Goal: Task Accomplishment & Management: Use online tool/utility

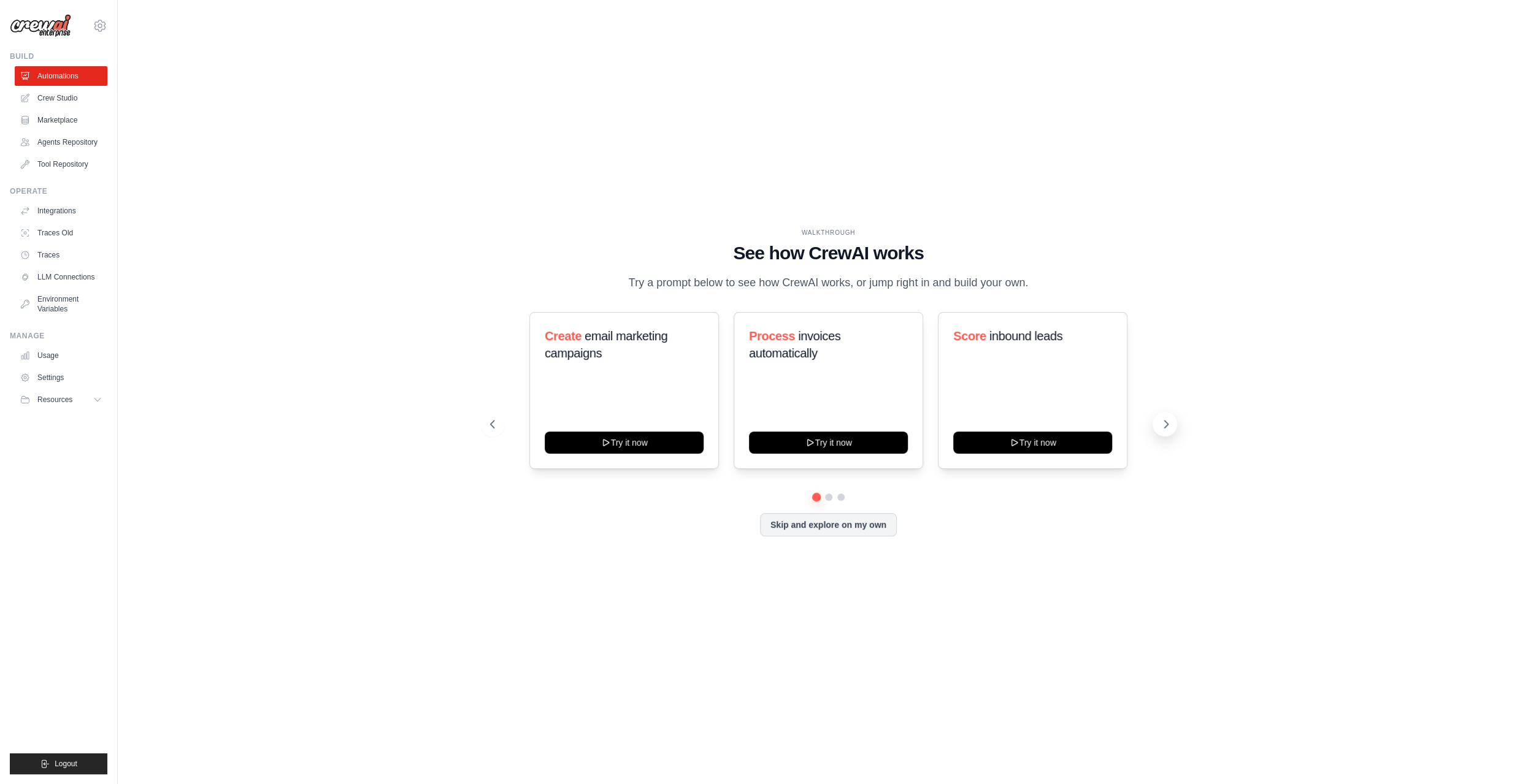
click at [1168, 425] on icon at bounding box center [1166, 424] width 12 height 12
click at [1173, 425] on button at bounding box center [1165, 425] width 25 height 25
click at [487, 427] on icon at bounding box center [491, 424] width 12 height 12
click at [1162, 423] on icon at bounding box center [1166, 424] width 12 height 12
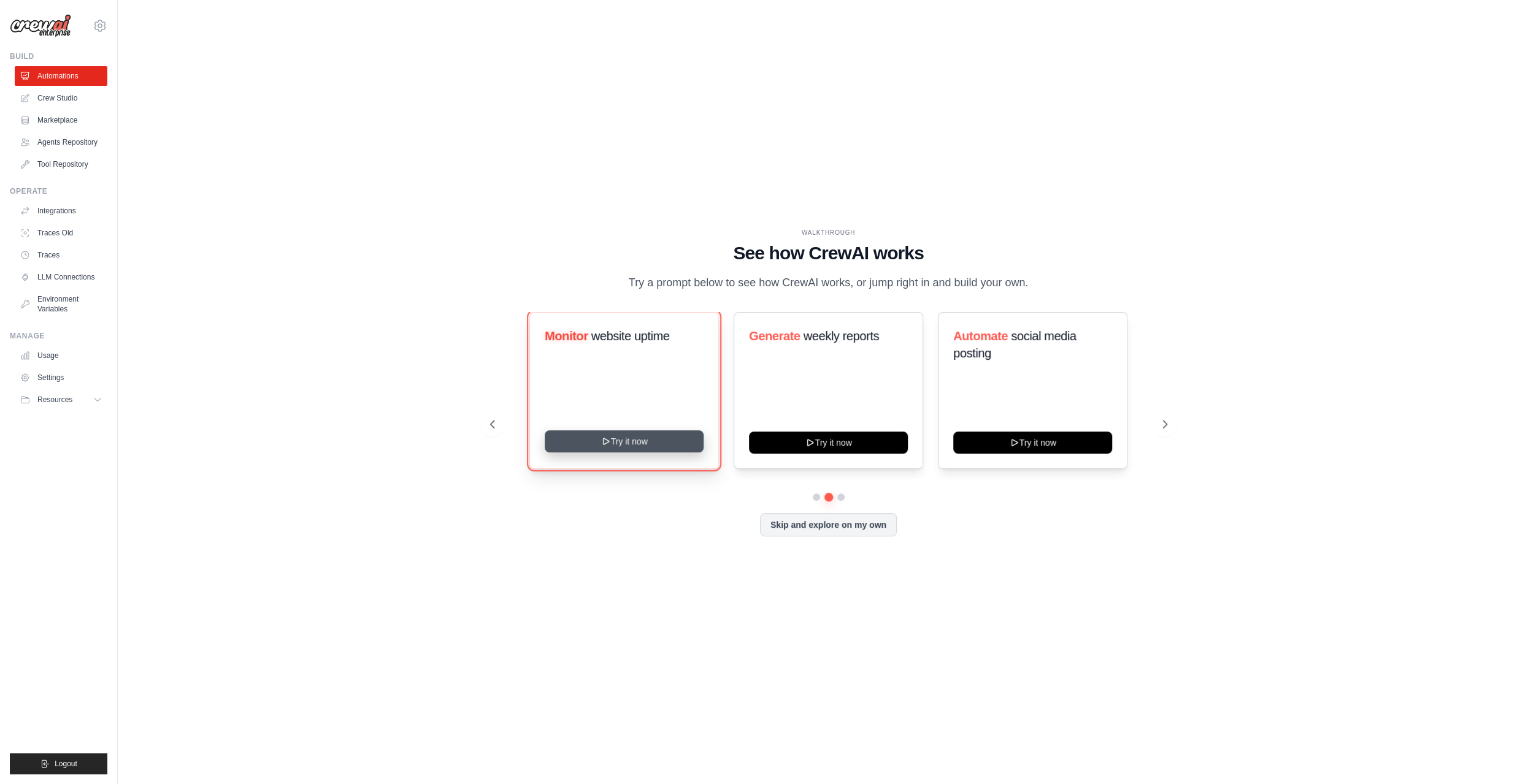
click at [632, 447] on button "Try it now" at bounding box center [624, 441] width 159 height 22
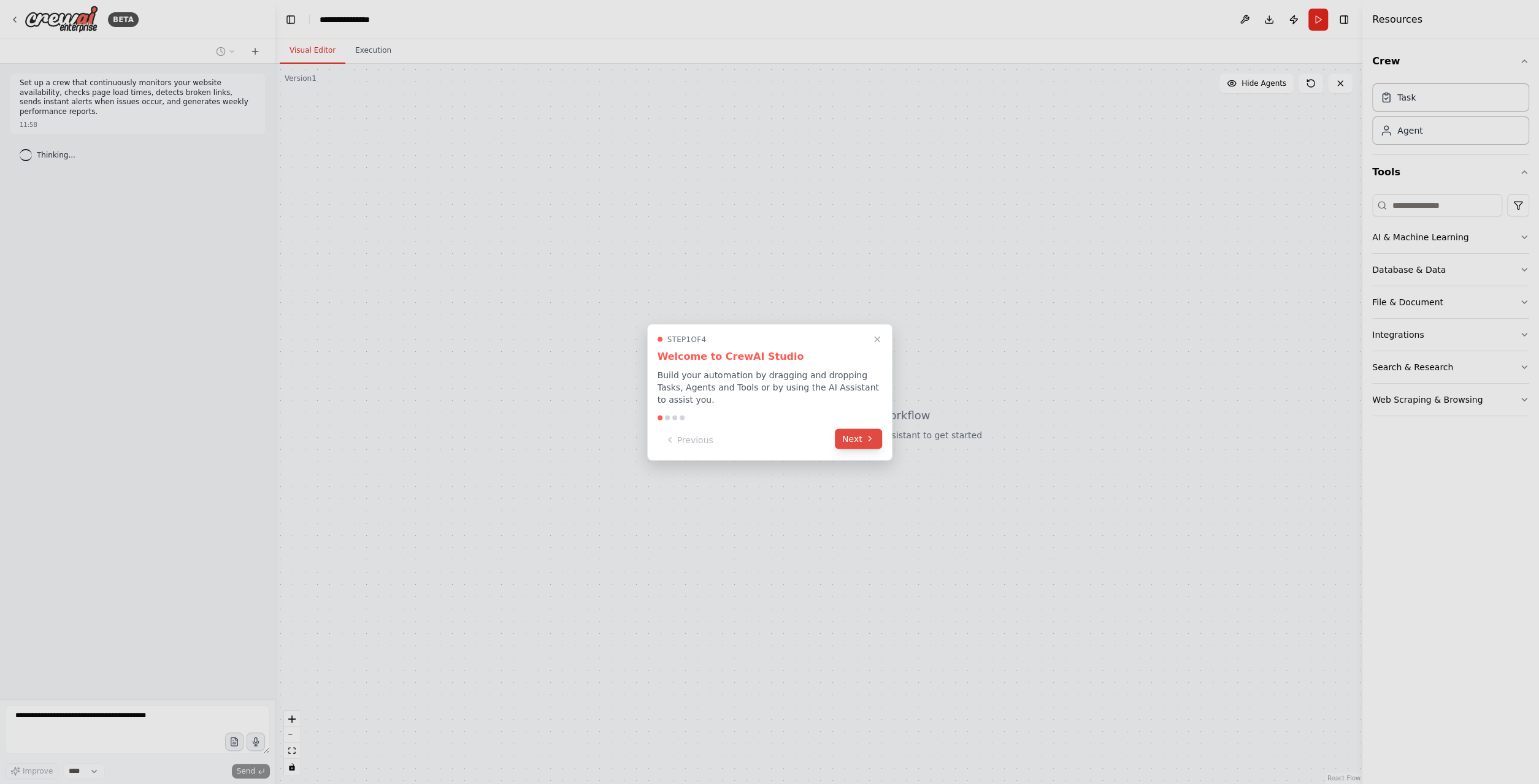
click at [857, 434] on button "Next" at bounding box center [858, 438] width 47 height 20
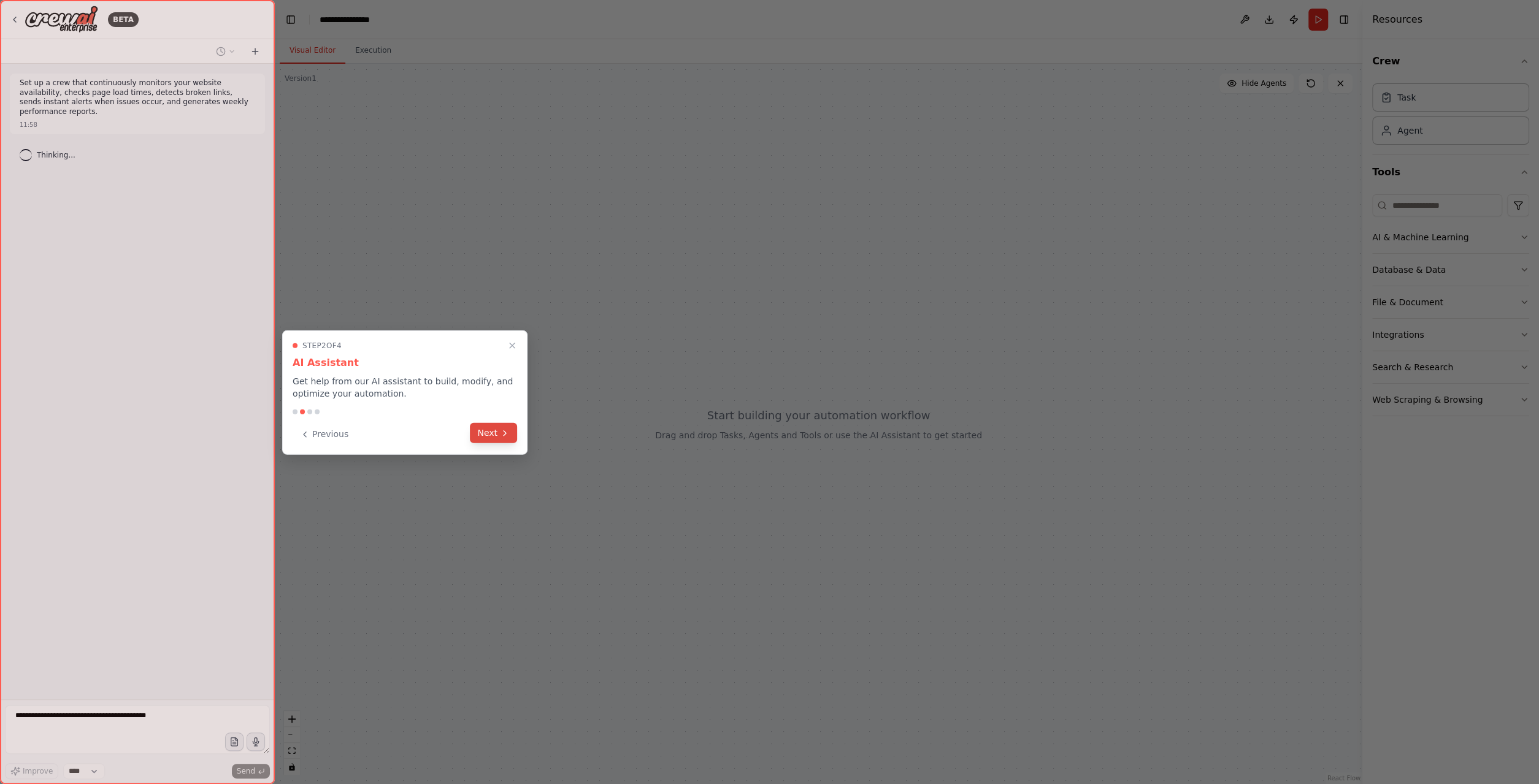
click at [496, 432] on button "Next" at bounding box center [493, 433] width 47 height 20
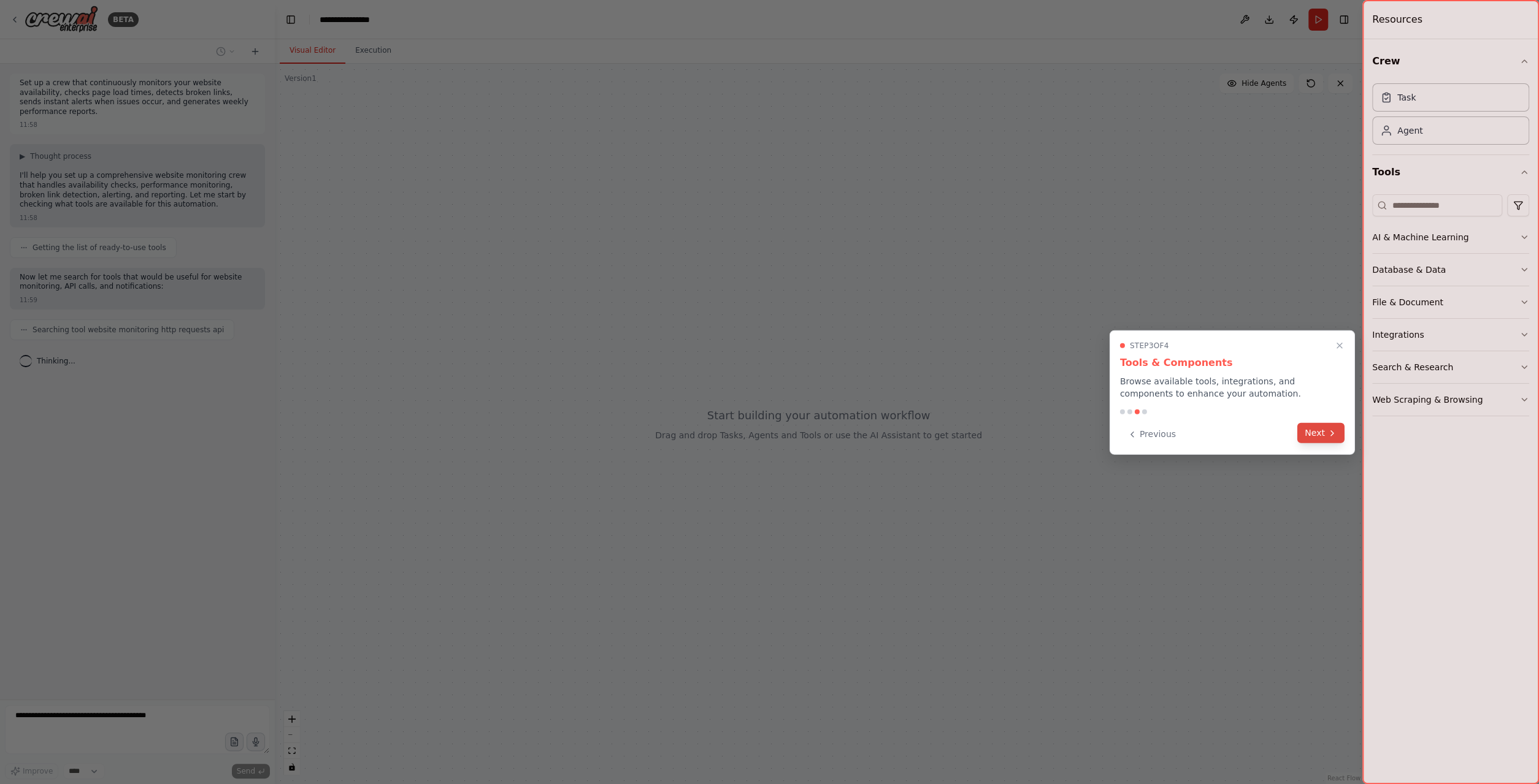
click at [1318, 437] on button "Next" at bounding box center [1321, 433] width 47 height 20
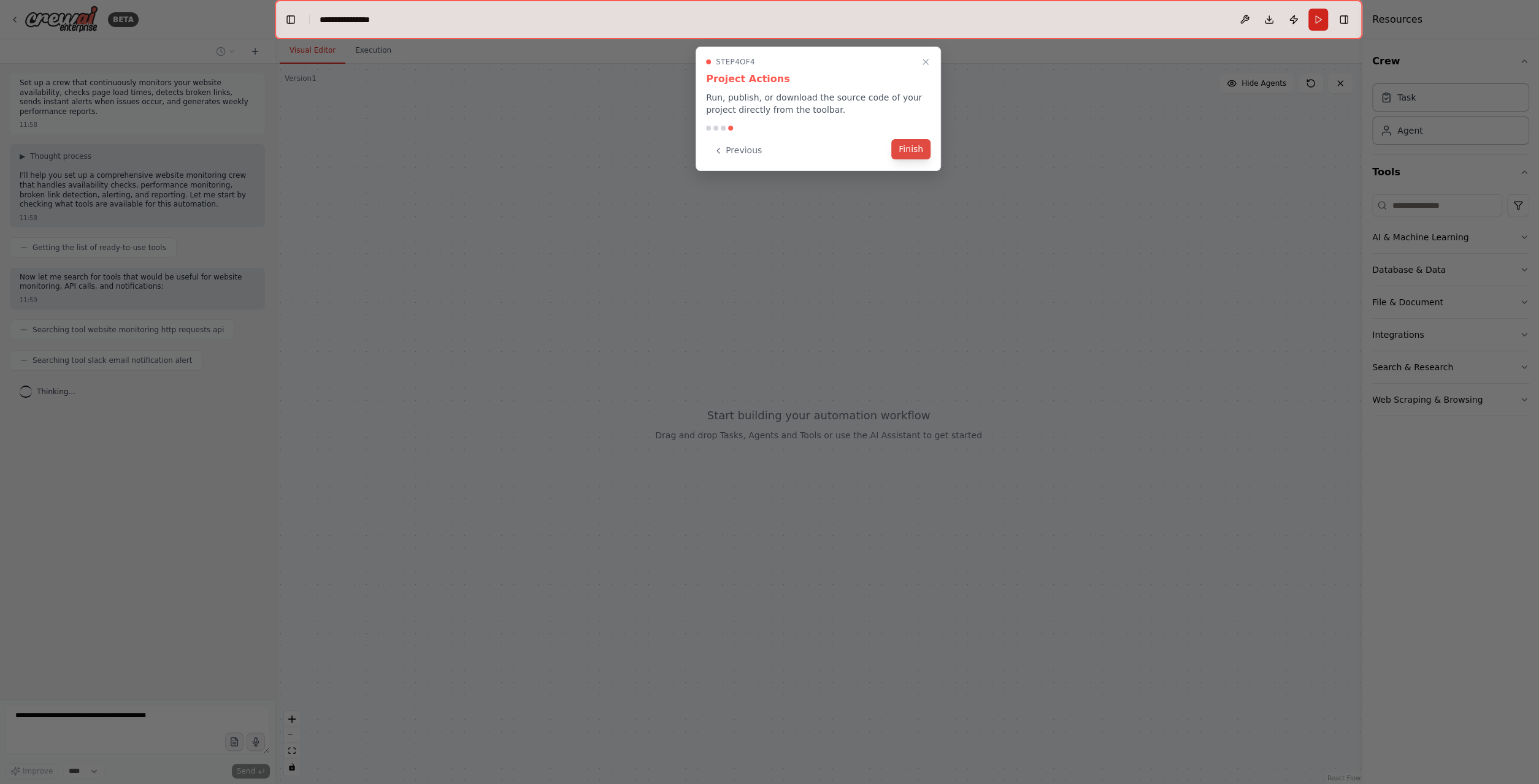
click at [918, 148] on button "Finish" at bounding box center [911, 149] width 39 height 20
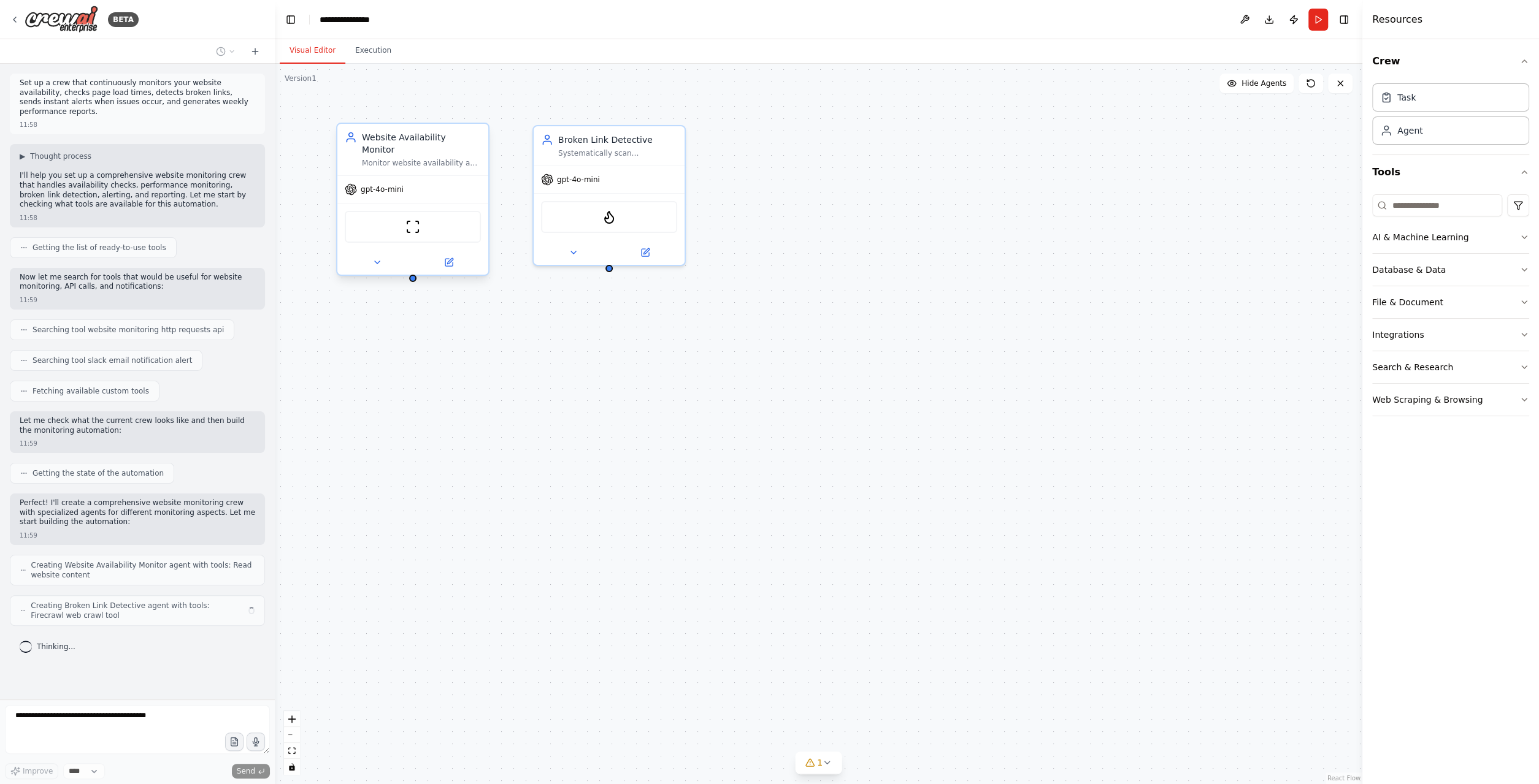
click at [401, 137] on div "Website Availability Monitor" at bounding box center [421, 143] width 119 height 25
click at [883, 183] on div "Website Availability Monitor Monitor website availability and response times fo…" at bounding box center [818, 424] width 1087 height 720
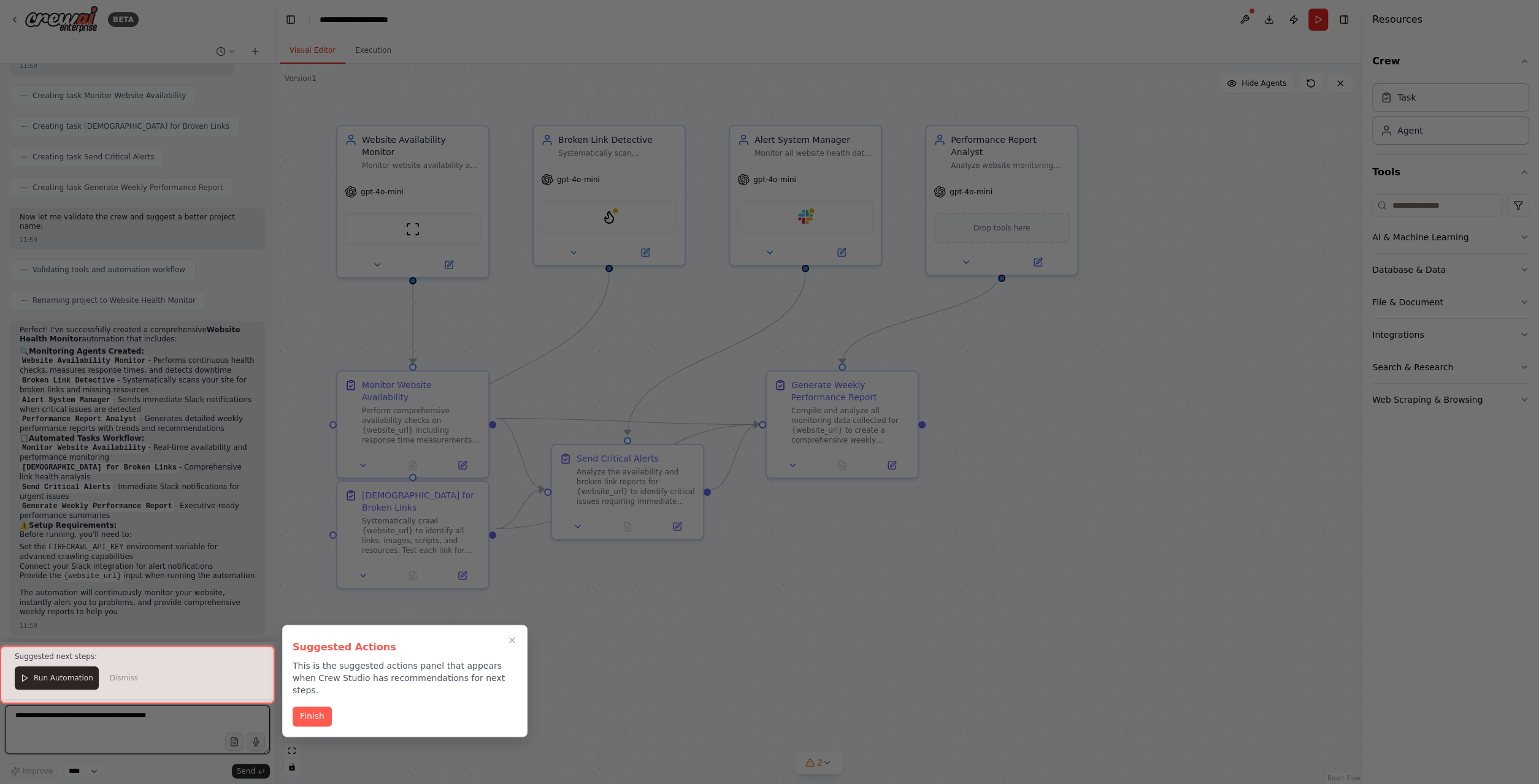
scroll to position [673, 0]
click at [308, 707] on button "Finish" at bounding box center [312, 715] width 39 height 20
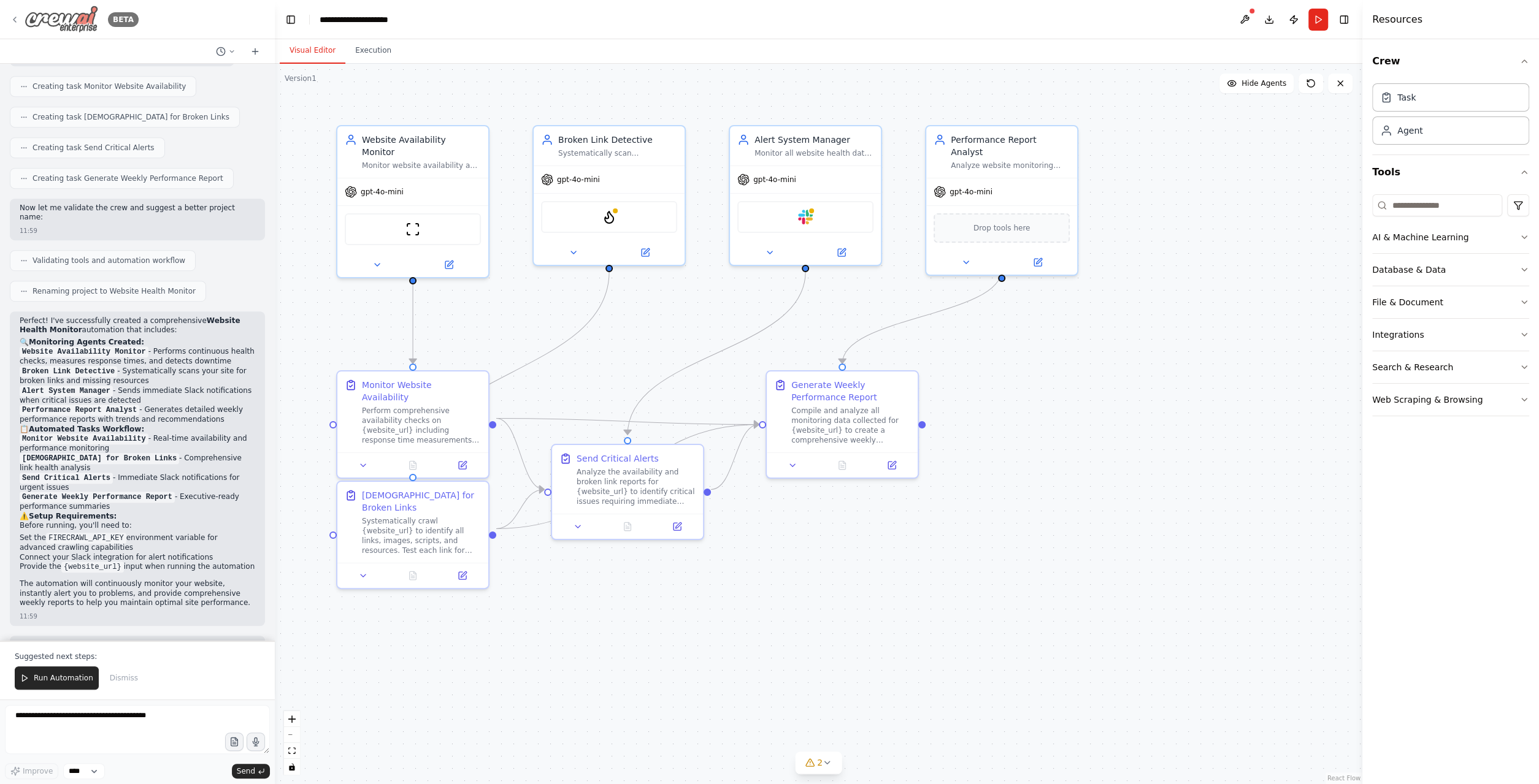
click at [18, 18] on icon at bounding box center [14, 20] width 10 height 10
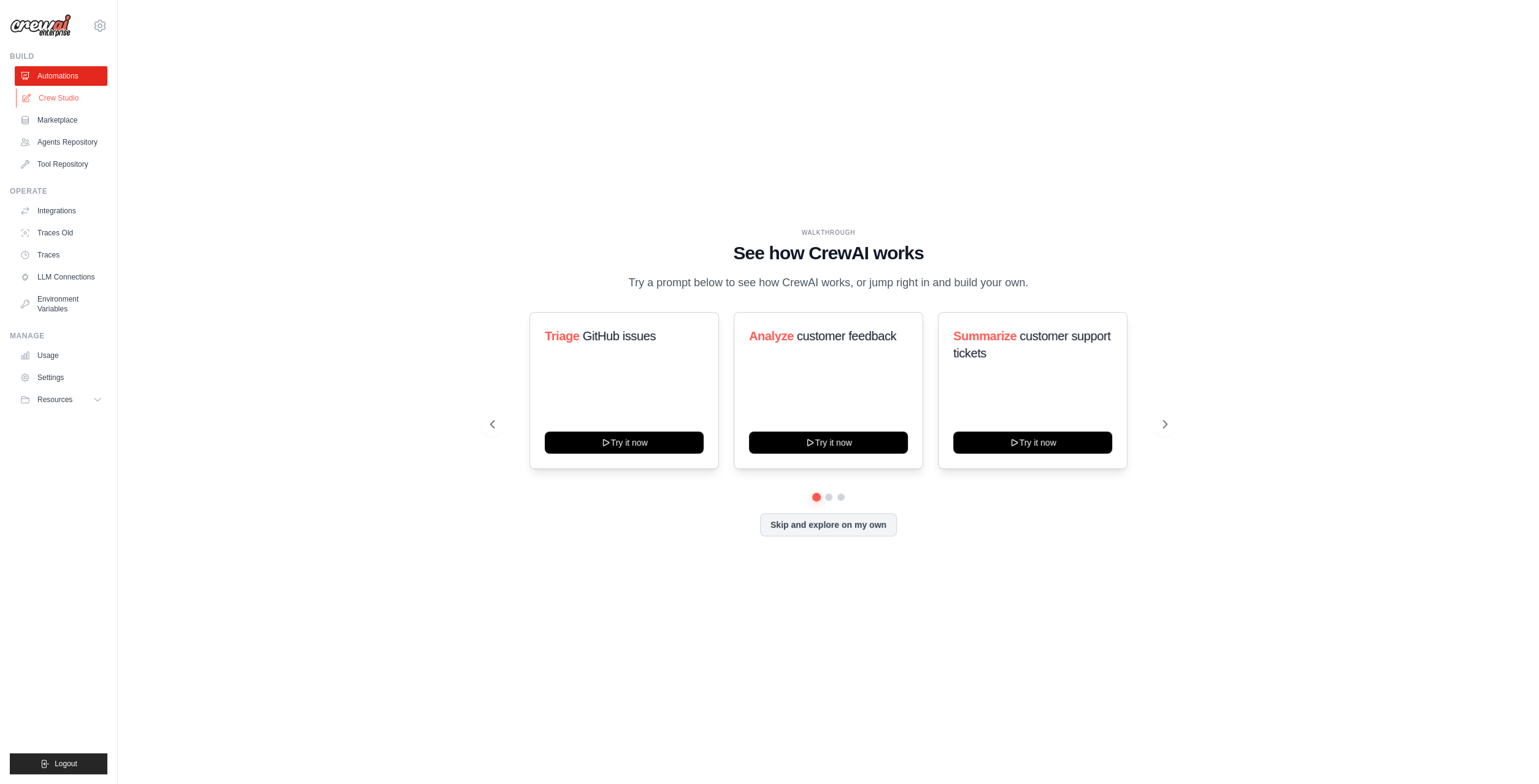
click at [68, 95] on link "Crew Studio" at bounding box center [62, 98] width 93 height 20
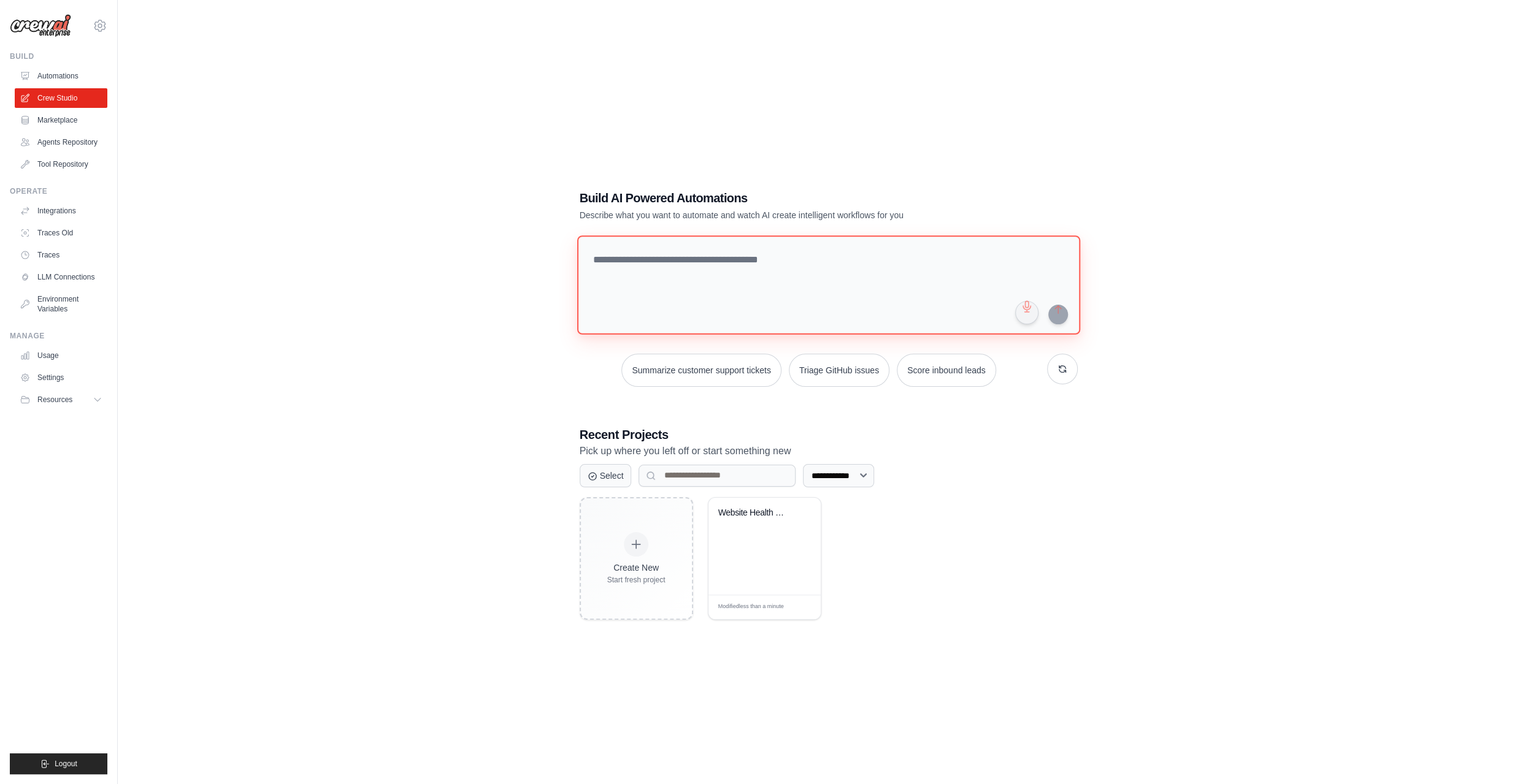
click at [687, 259] on textarea at bounding box center [828, 285] width 503 height 100
click at [1063, 371] on button "button" at bounding box center [1062, 369] width 31 height 31
click at [1058, 378] on button "button" at bounding box center [1062, 369] width 31 height 31
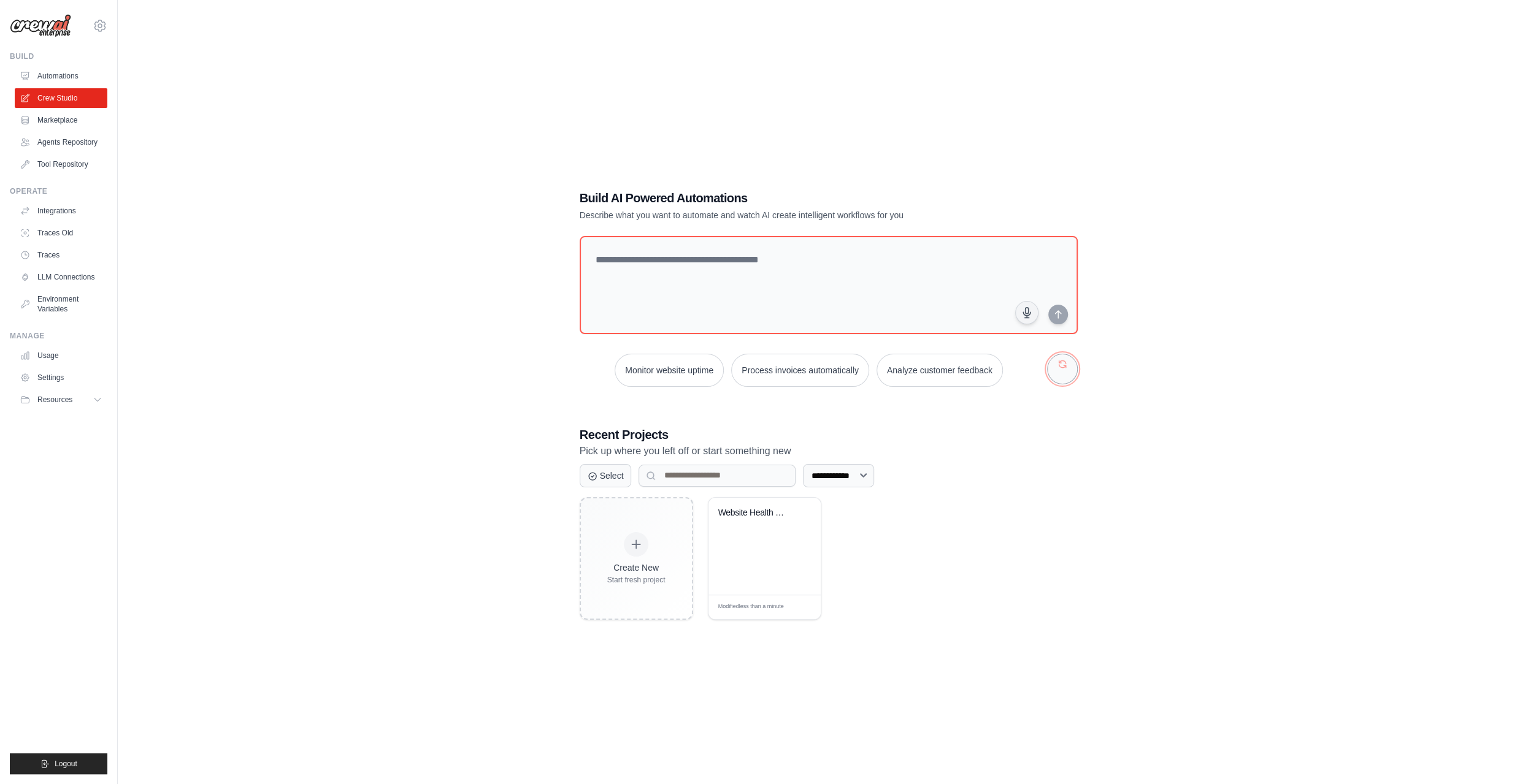
click at [1062, 367] on button "button" at bounding box center [1062, 369] width 31 height 31
click at [721, 255] on textarea at bounding box center [828, 285] width 503 height 100
click at [822, 280] on textarea at bounding box center [828, 285] width 503 height 100
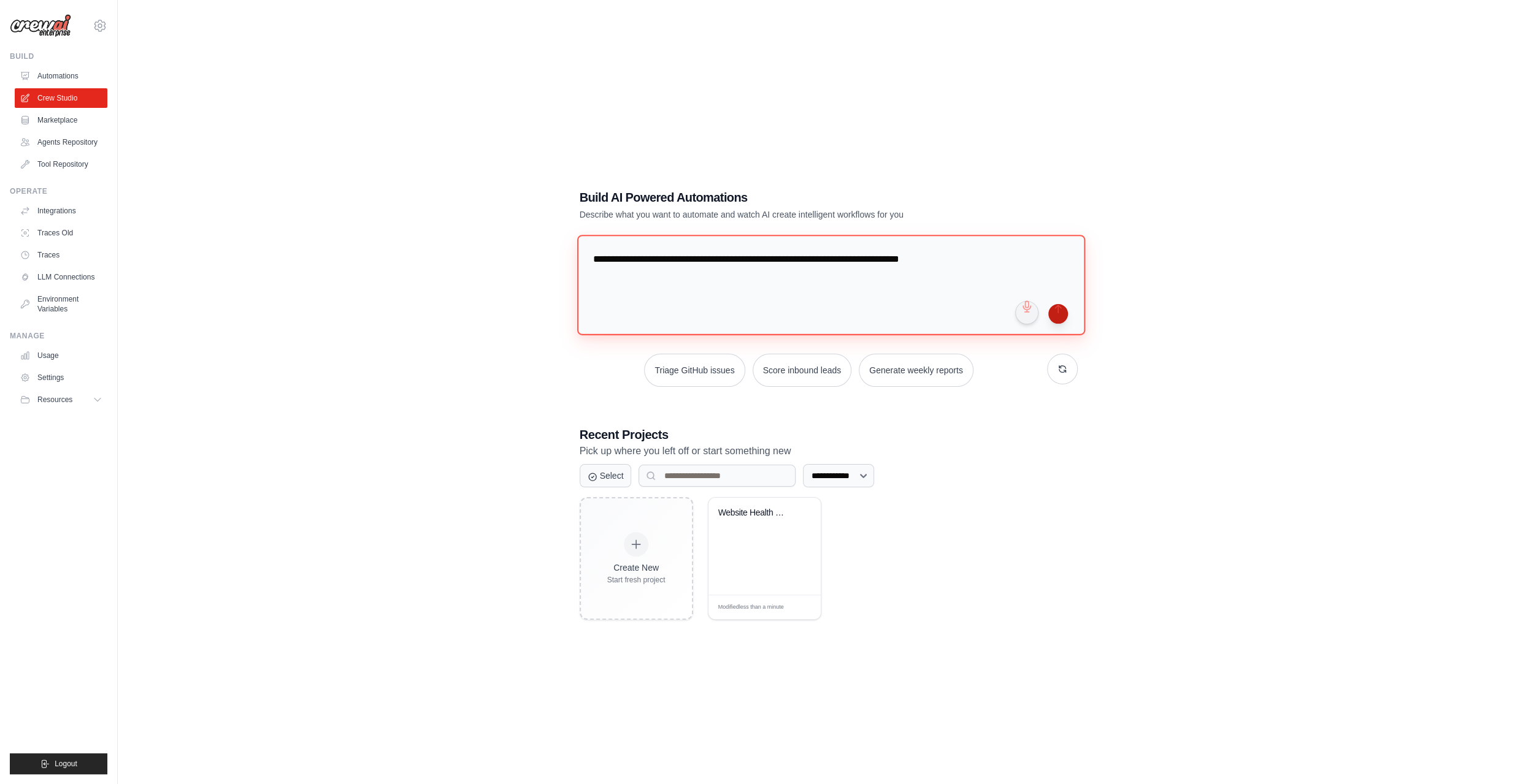
type textarea "**********"
click at [1063, 313] on button "submit" at bounding box center [1058, 314] width 20 height 20
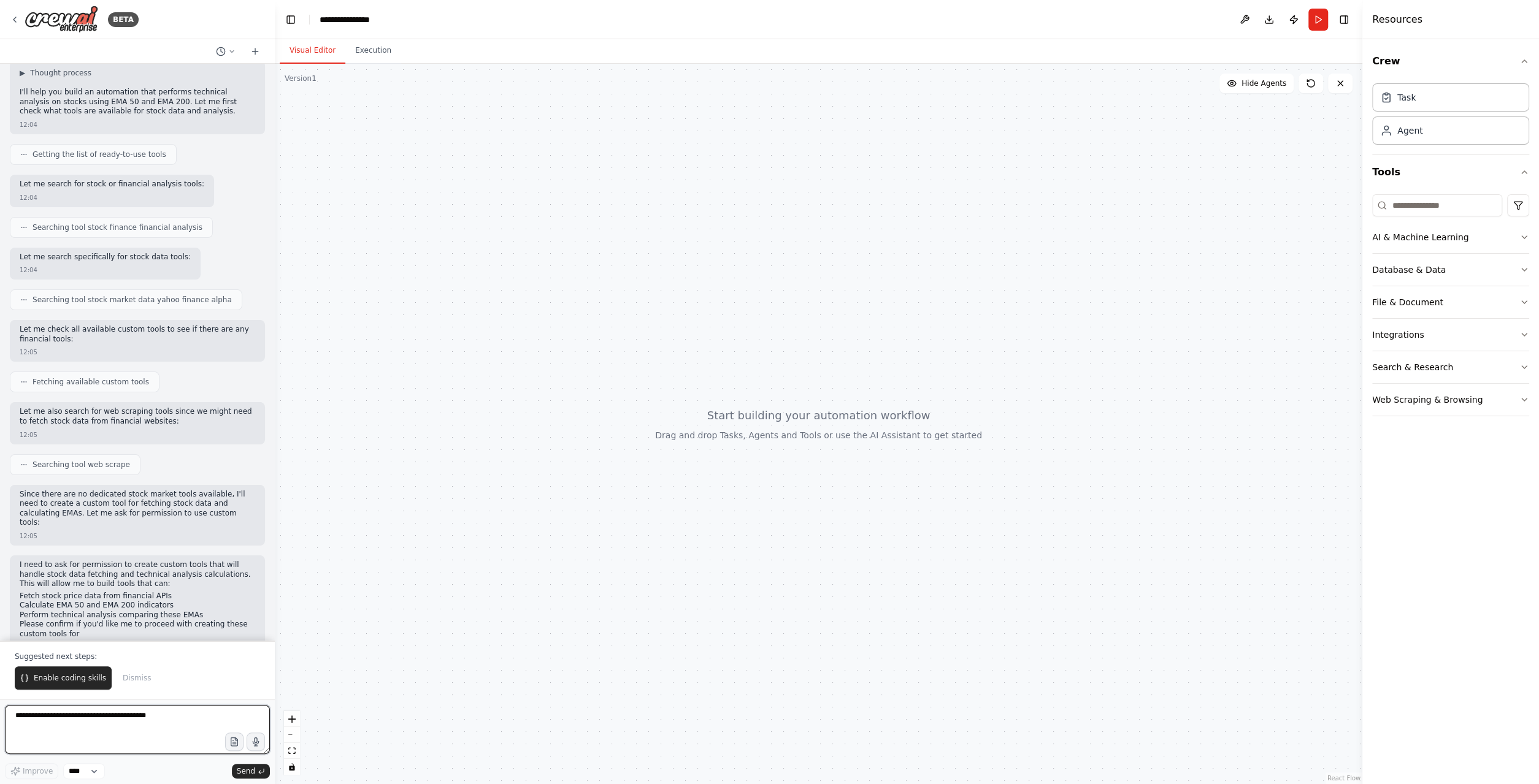
scroll to position [74, 0]
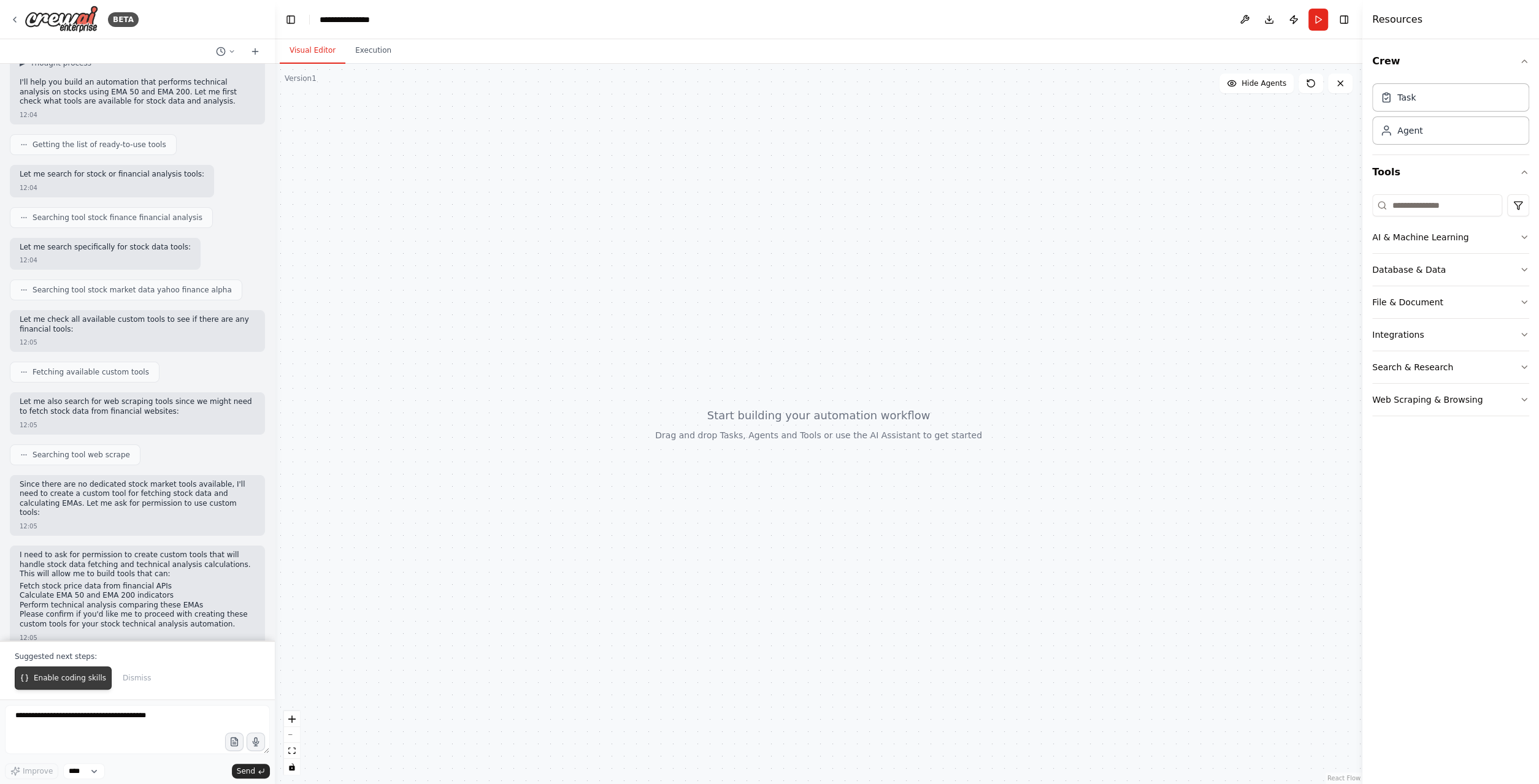
click at [63, 680] on span "Enable coding skills" at bounding box center [70, 678] width 72 height 10
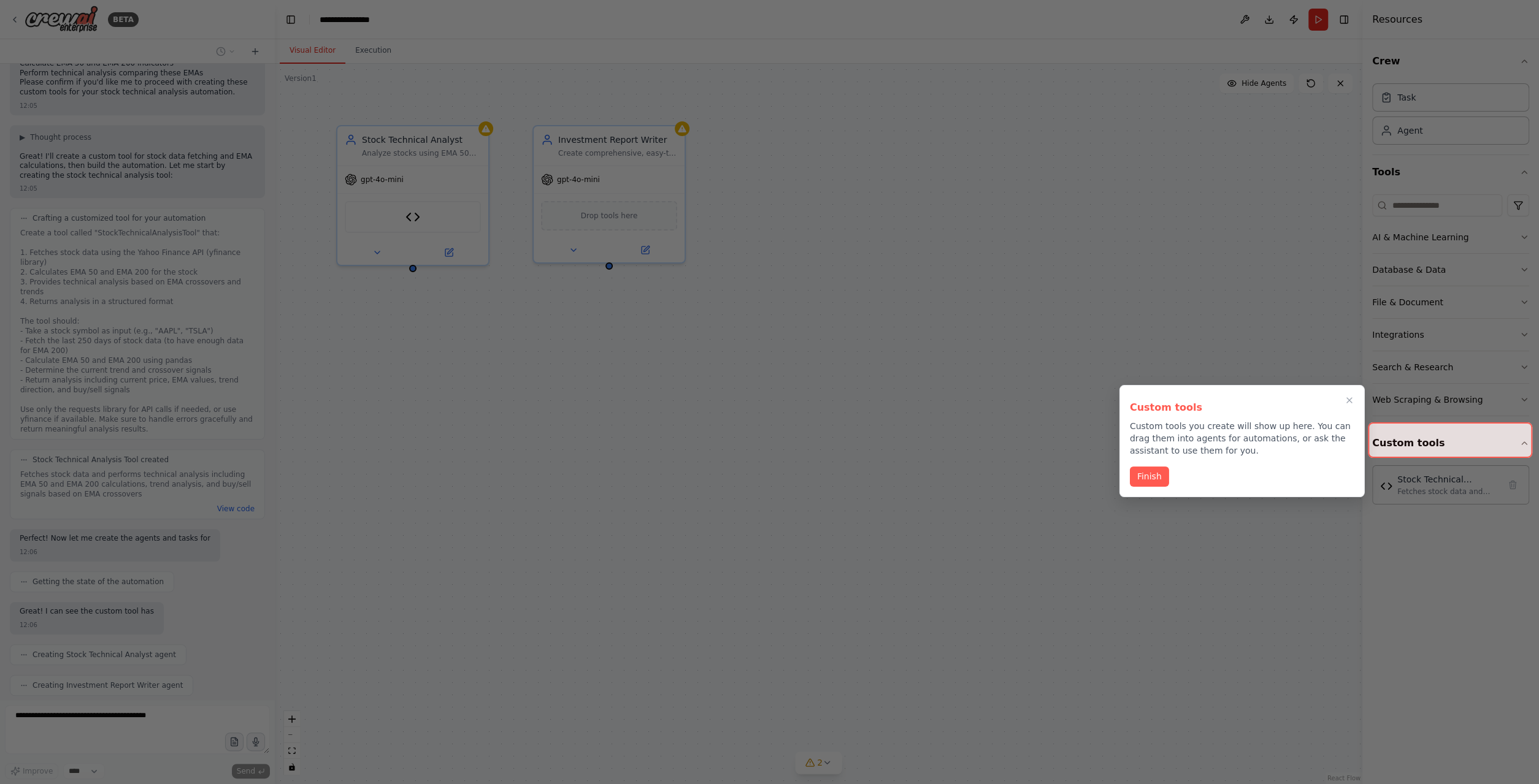
scroll to position [625, 0]
click at [1149, 476] on button "Finish" at bounding box center [1149, 475] width 39 height 20
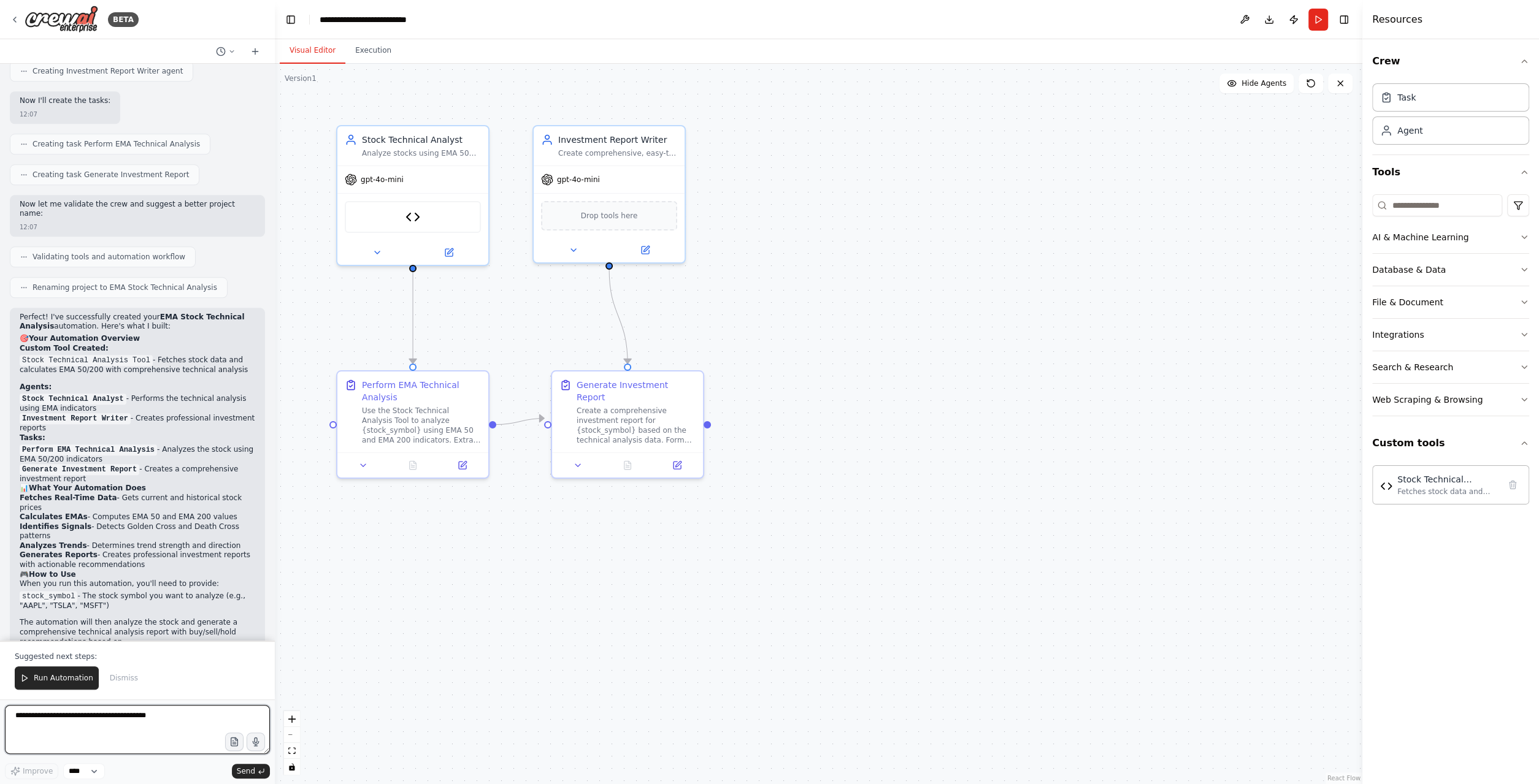
scroll to position [1268, 0]
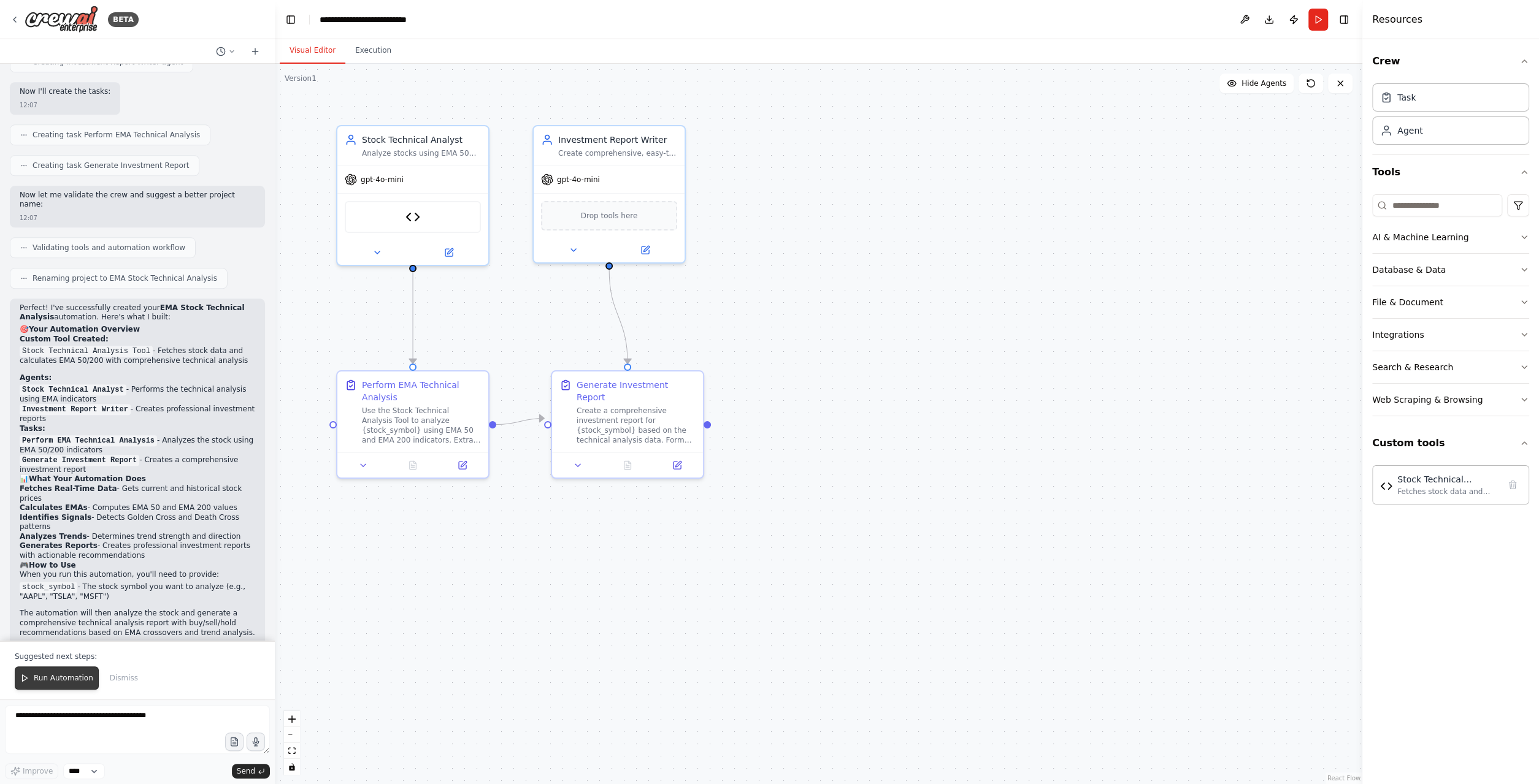
click at [56, 683] on span "Run Automation" at bounding box center [63, 678] width 59 height 10
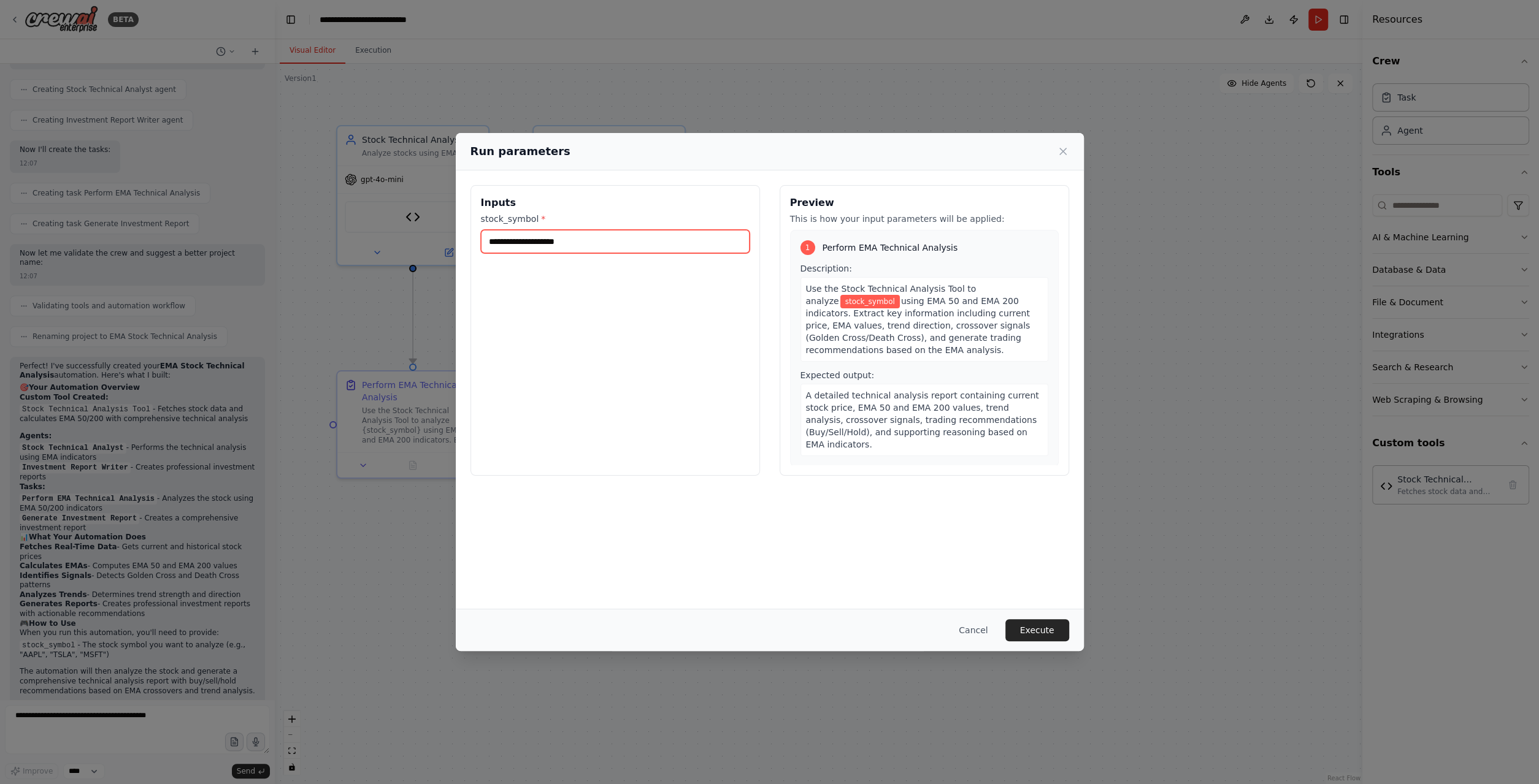
click at [555, 242] on input "stock_symbol *" at bounding box center [615, 242] width 268 height 23
type input "****"
click at [1028, 641] on button "Execute" at bounding box center [1037, 630] width 64 height 22
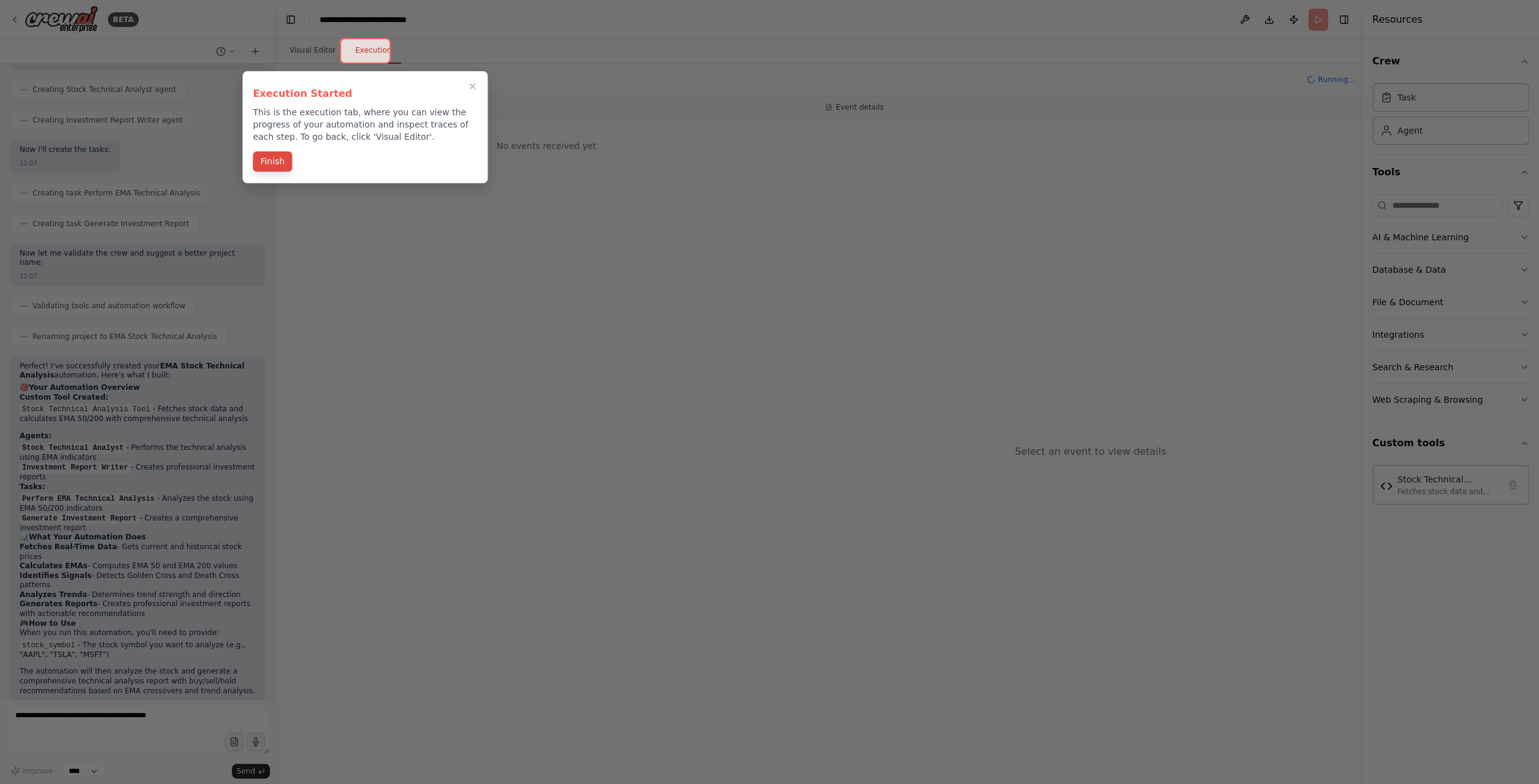
click at [272, 160] on button "Finish" at bounding box center [272, 161] width 39 height 20
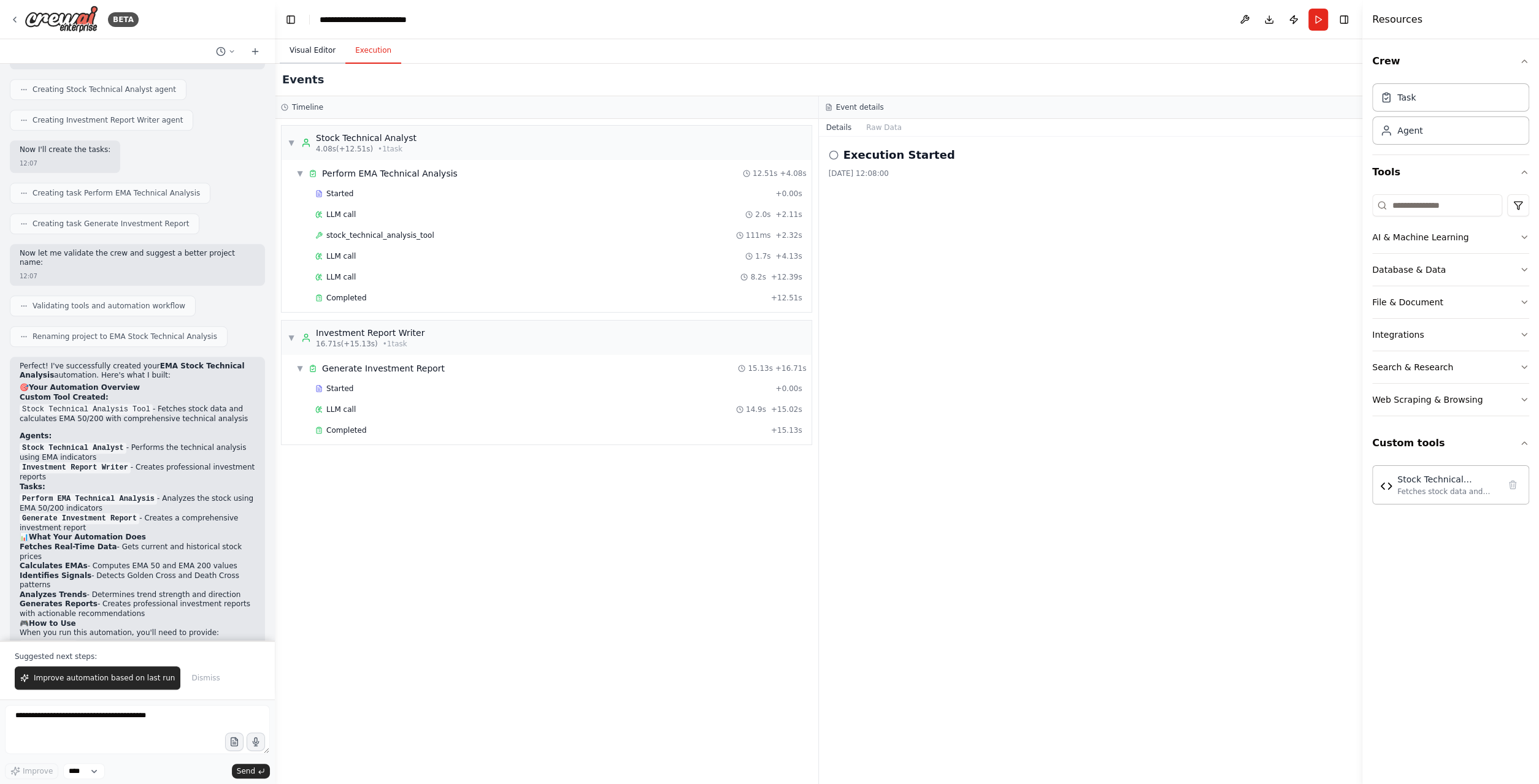
click at [317, 49] on button "Visual Editor" at bounding box center [312, 51] width 66 height 26
click at [369, 55] on button "Execution" at bounding box center [373, 51] width 56 height 26
click at [833, 152] on icon at bounding box center [833, 155] width 10 height 10
click at [873, 156] on h2 "Execution Started" at bounding box center [899, 155] width 111 height 17
